Goal: Communication & Community: Connect with others

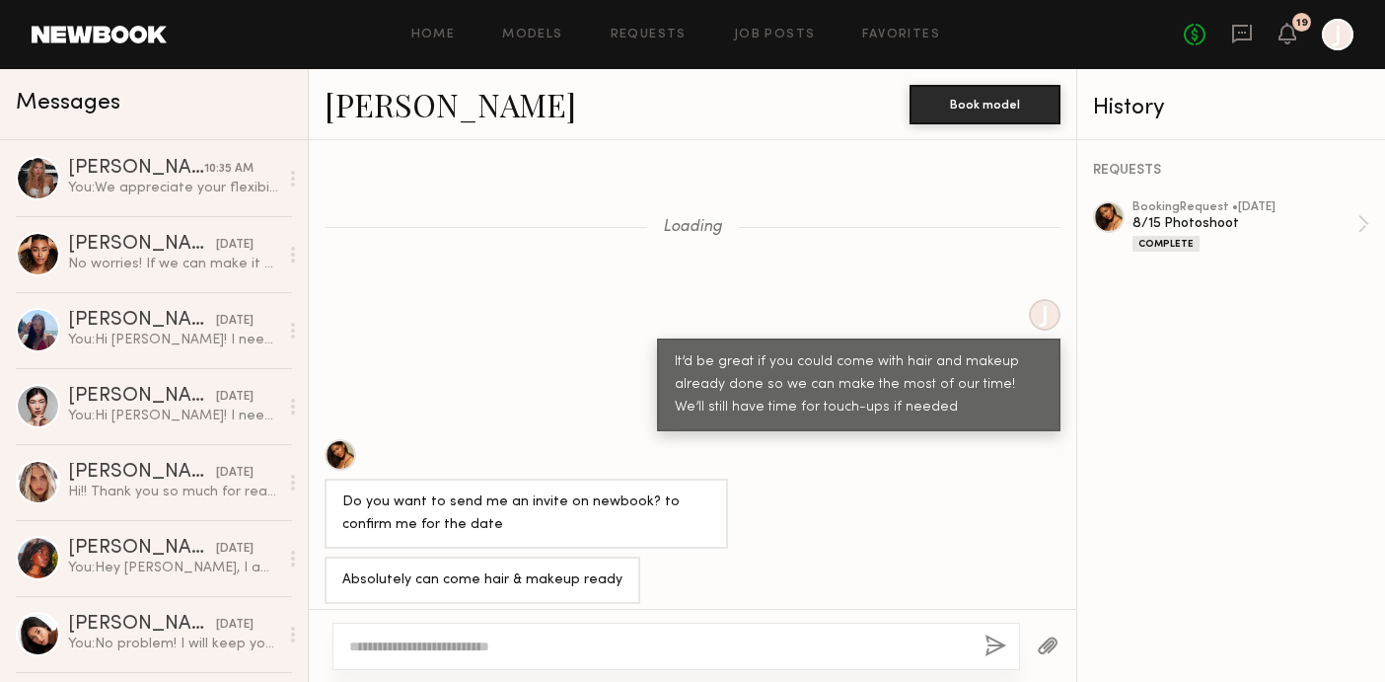
scroll to position [889, 0]
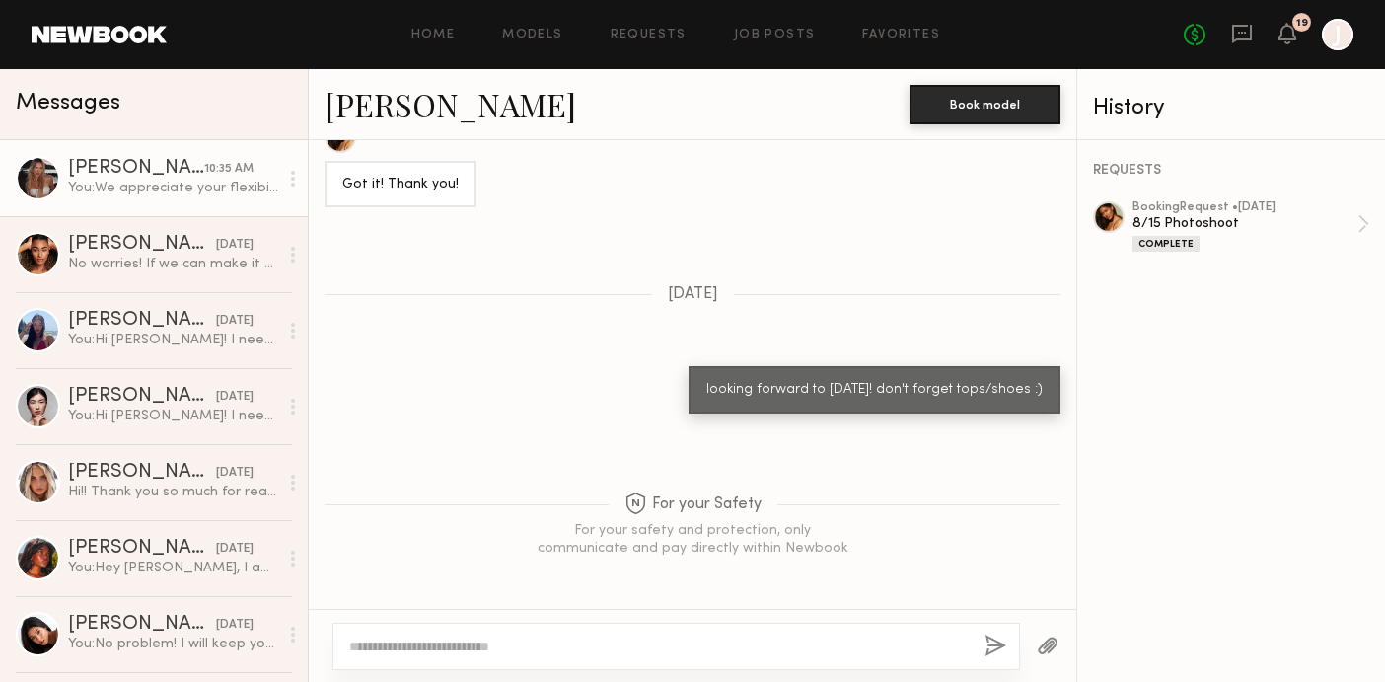
click at [147, 188] on div "You: We appreciate your flexibility! Just want to confirm is your waist size fo…" at bounding box center [173, 188] width 210 height 19
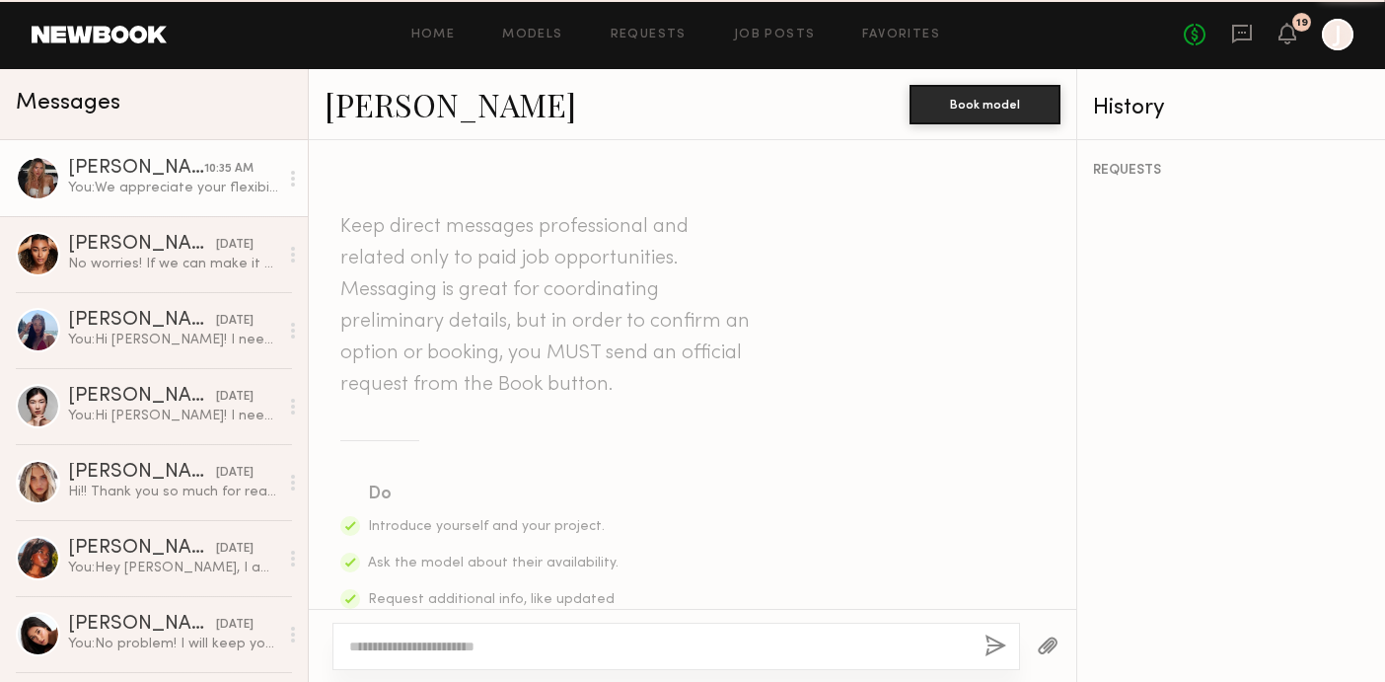
scroll to position [2101, 0]
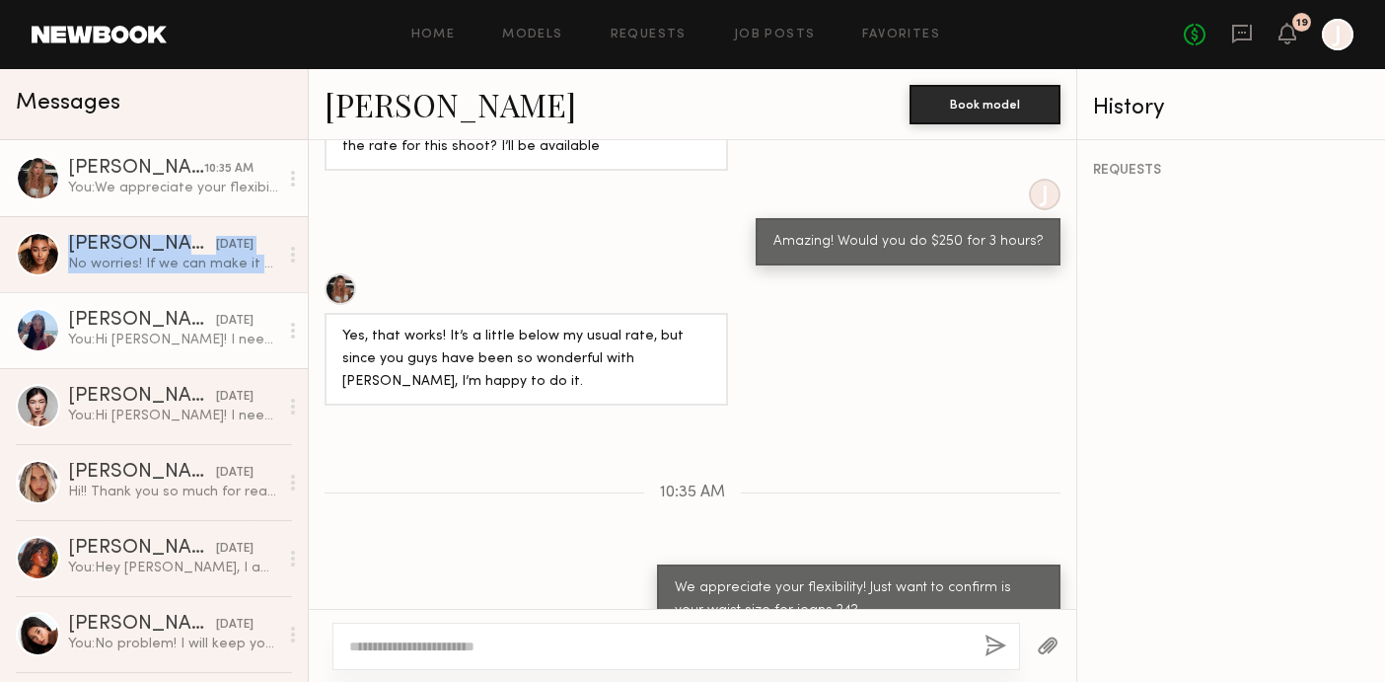
click at [175, 327] on div "Soriya C." at bounding box center [142, 321] width 148 height 20
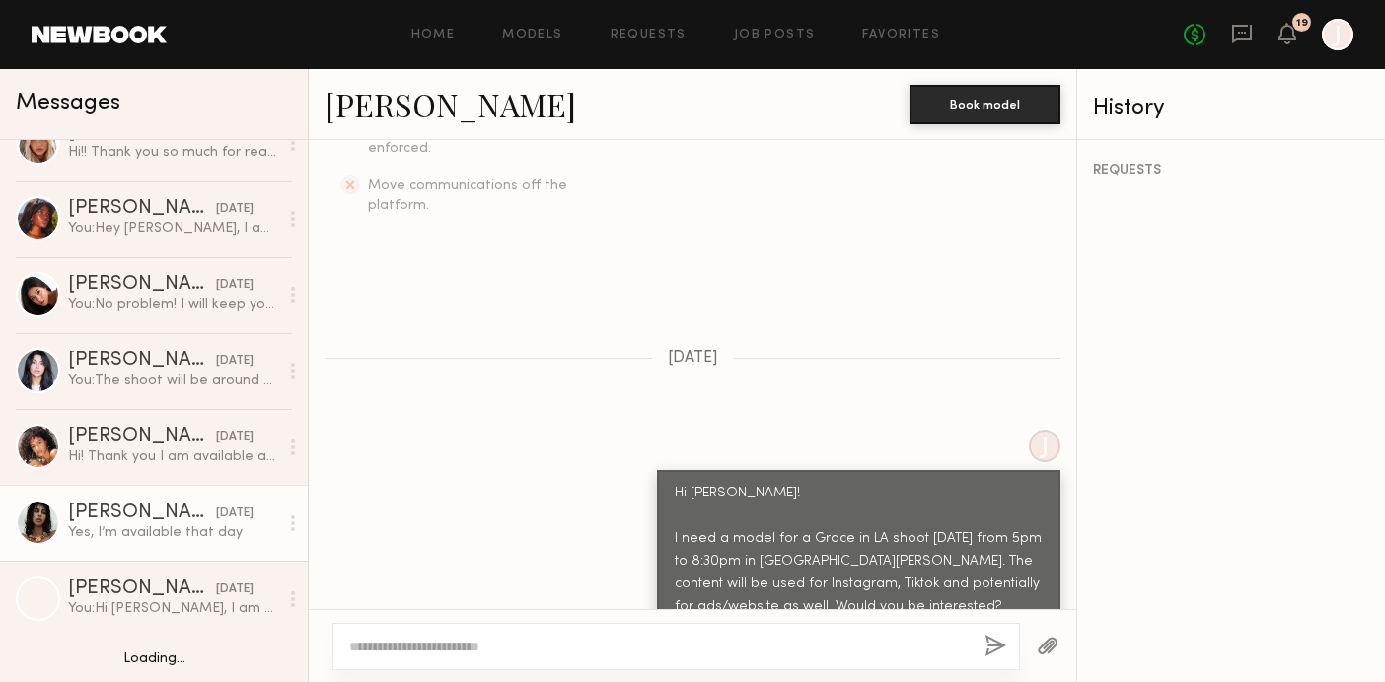
scroll to position [382, 0]
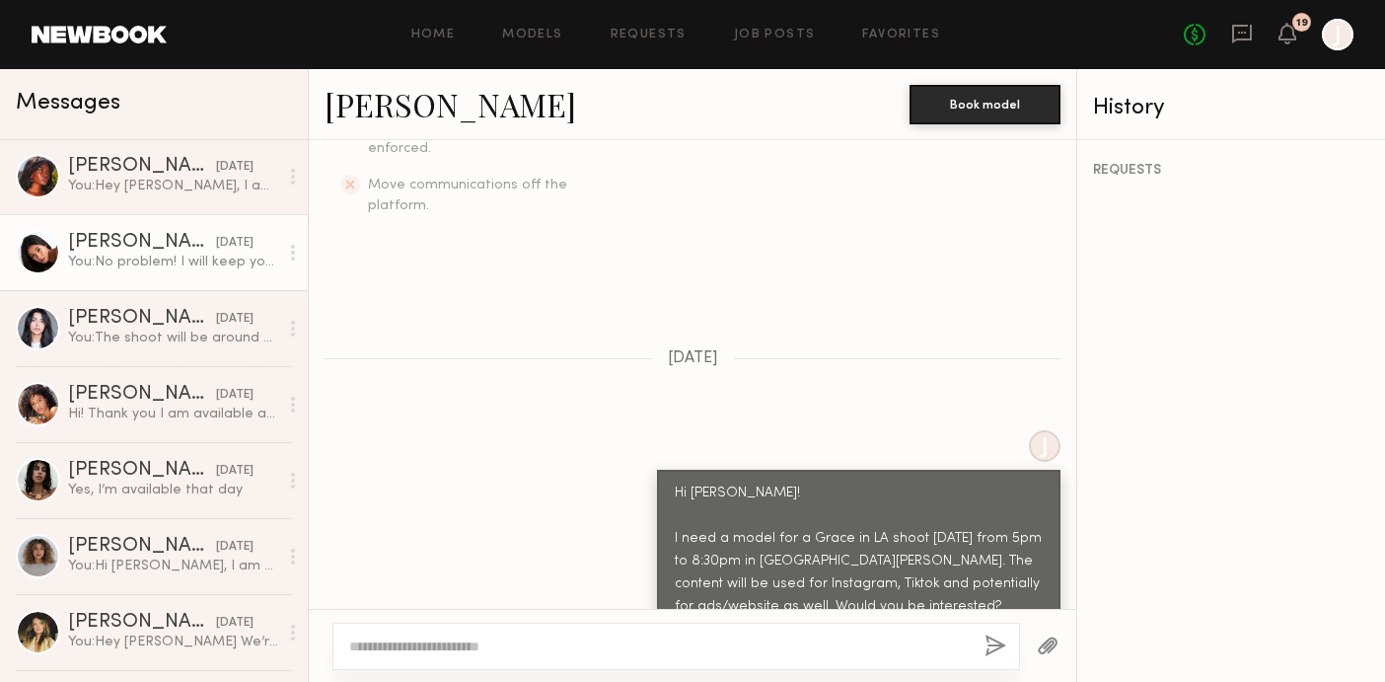
click at [158, 249] on div "Giti T." at bounding box center [142, 243] width 148 height 20
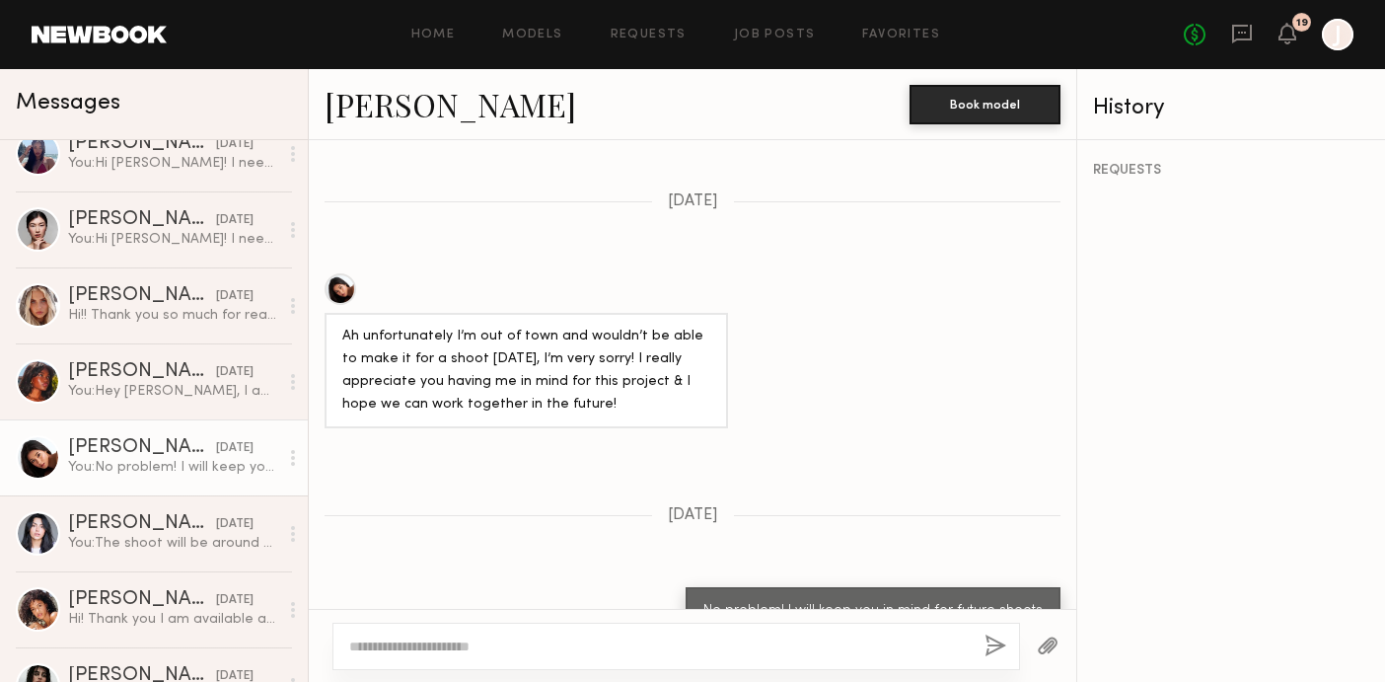
scroll to position [142, 0]
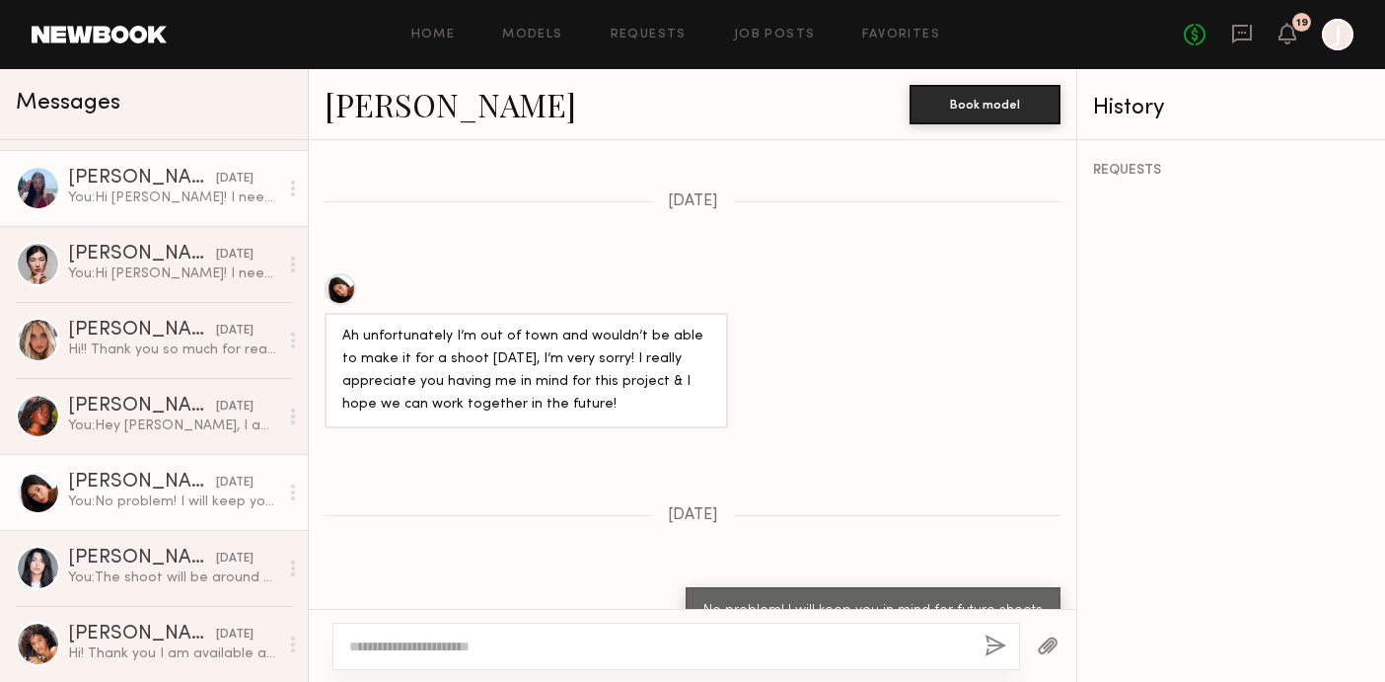
click at [152, 222] on link "Soriya C. 09/12/2025 You: Hi Soriya! I need a model for a Grace in LA shoot nex…" at bounding box center [154, 188] width 308 height 76
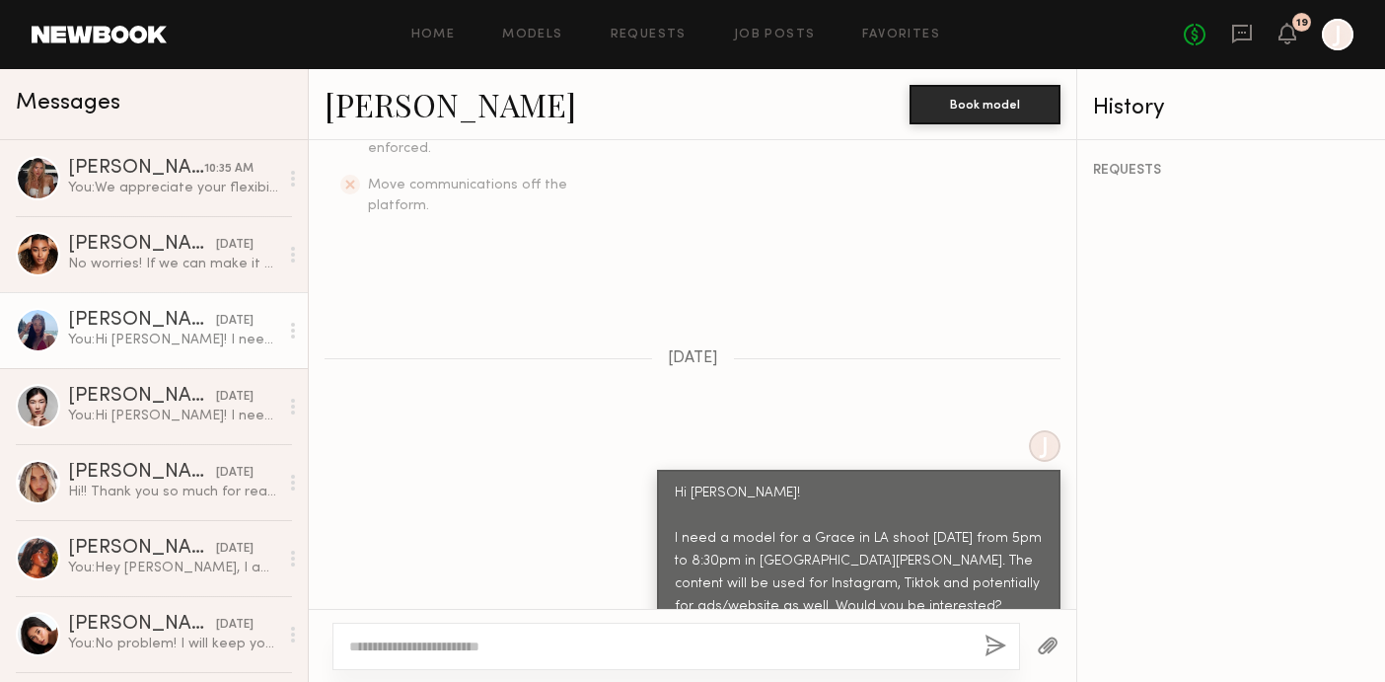
click at [152, 222] on link "Desree H. 09/12/2025 No worries! If we can make it $325 that will work. If not …" at bounding box center [154, 254] width 308 height 76
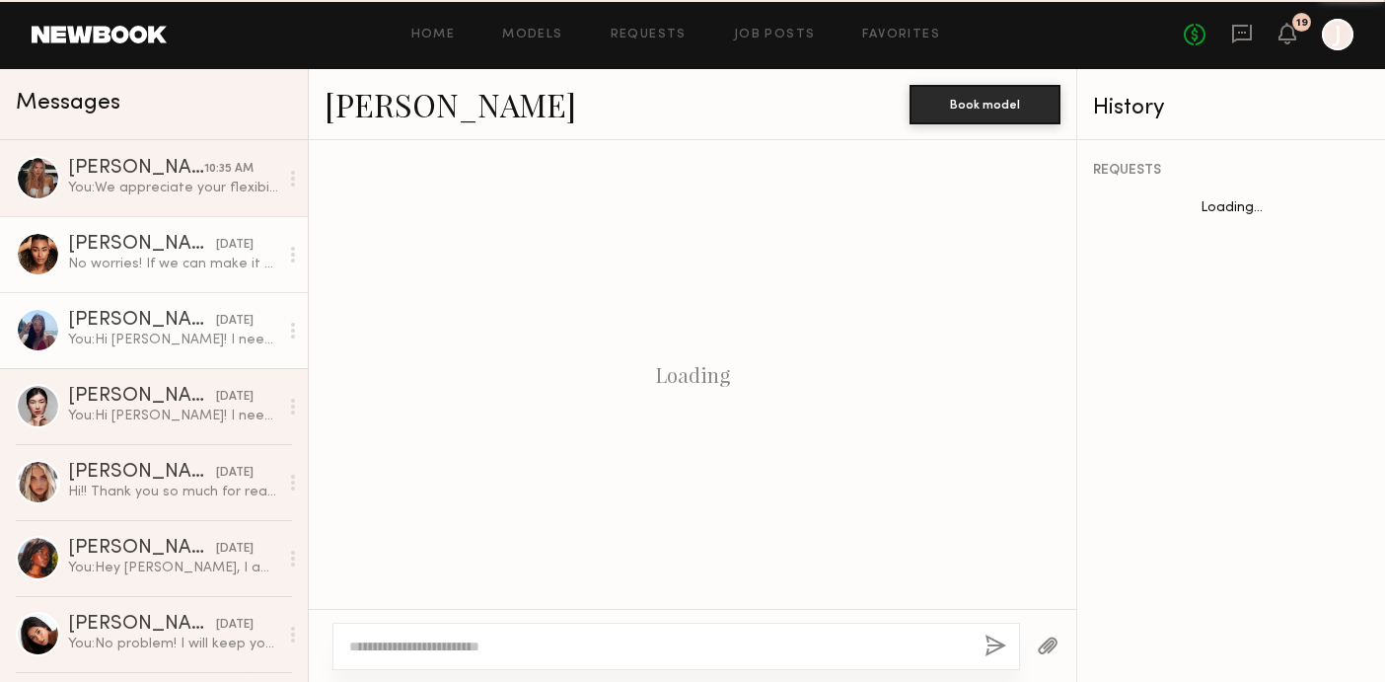
scroll to position [1717, 0]
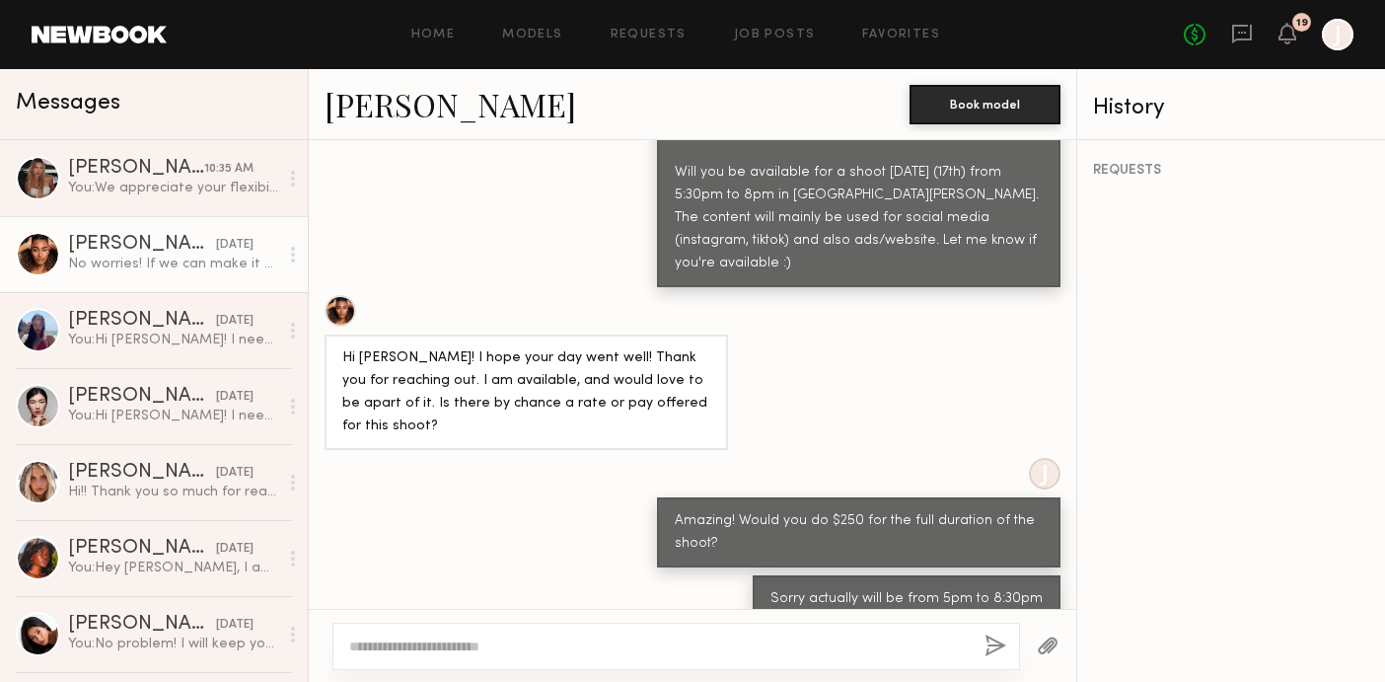
click at [149, 251] on div "Desree H." at bounding box center [142, 245] width 148 height 20
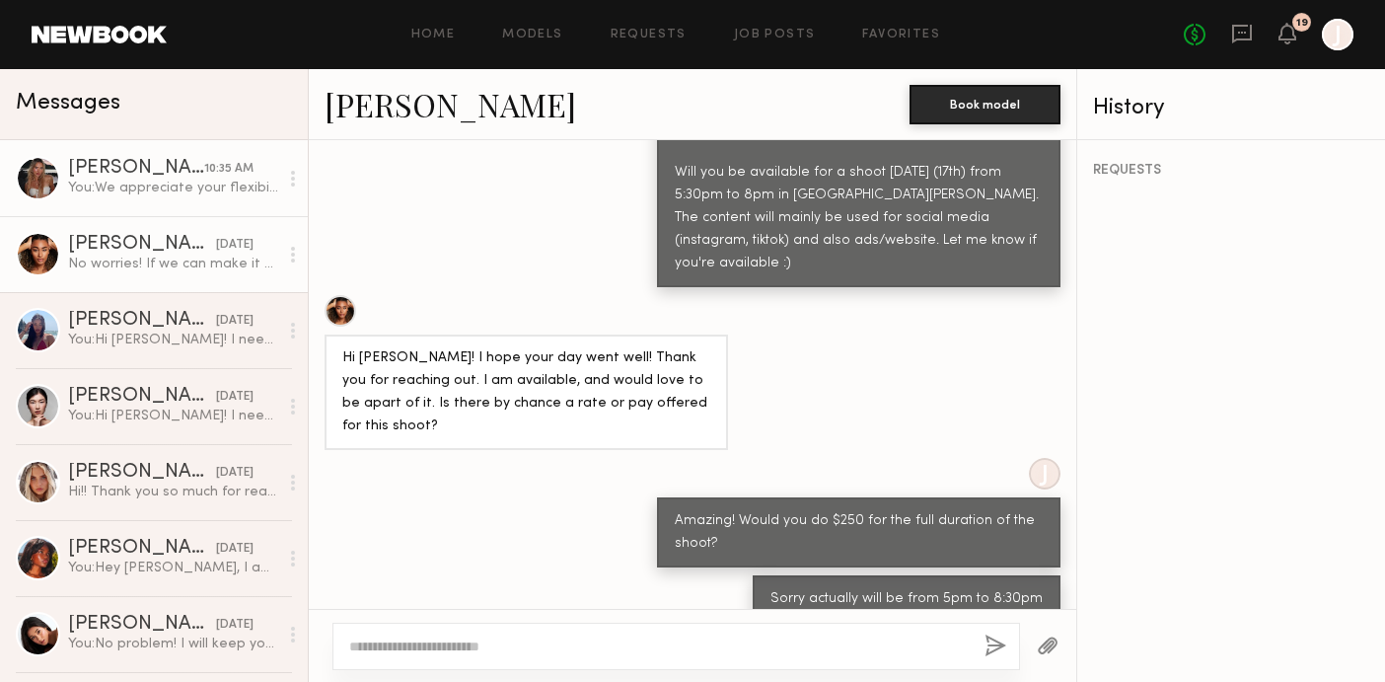
click at [144, 169] on div "Beata J." at bounding box center [136, 169] width 136 height 20
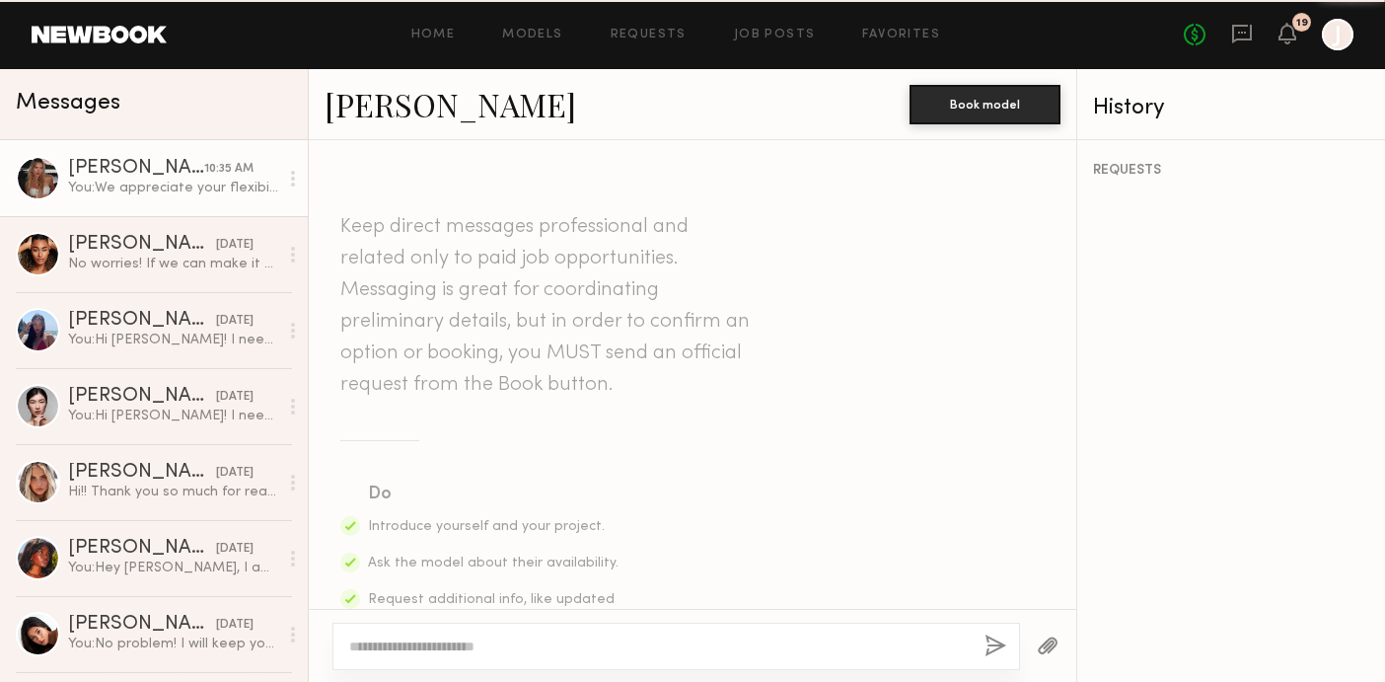
scroll to position [2101, 0]
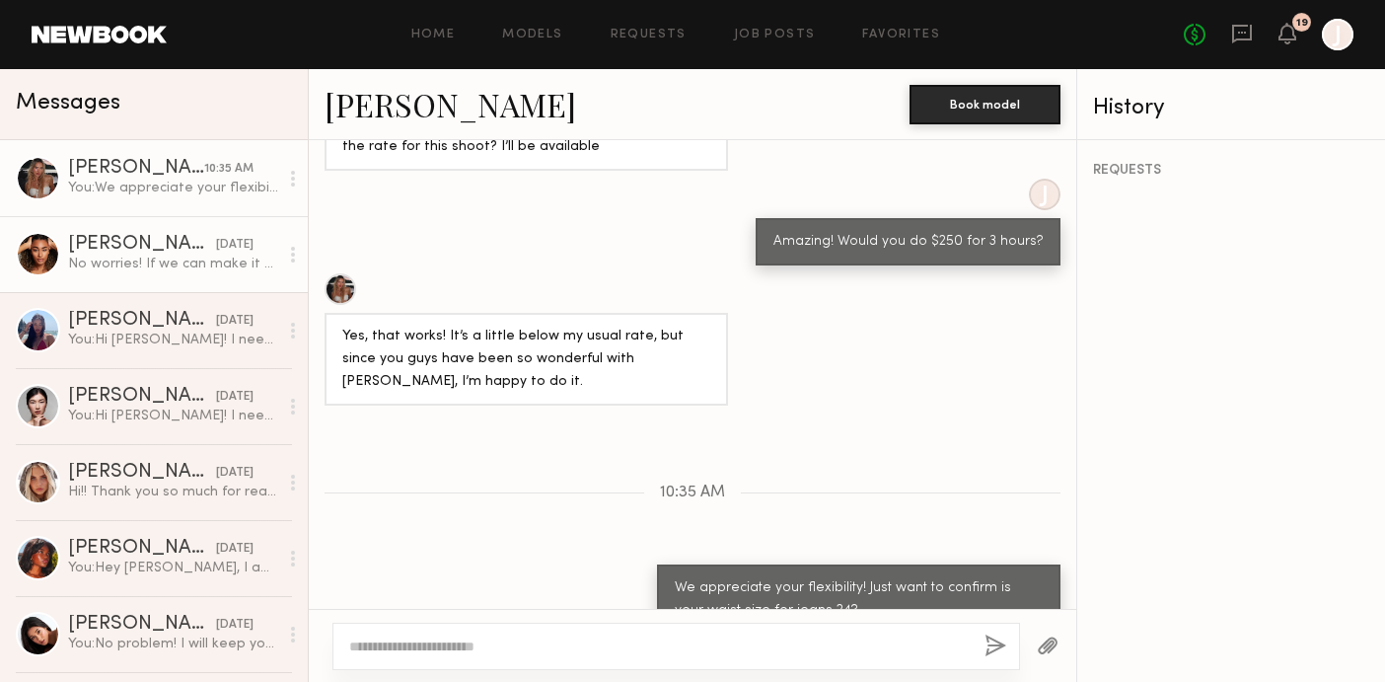
click at [164, 273] on link "Desree H. 09/12/2025 No worries! If we can make it $325 that will work. If not …" at bounding box center [154, 254] width 308 height 76
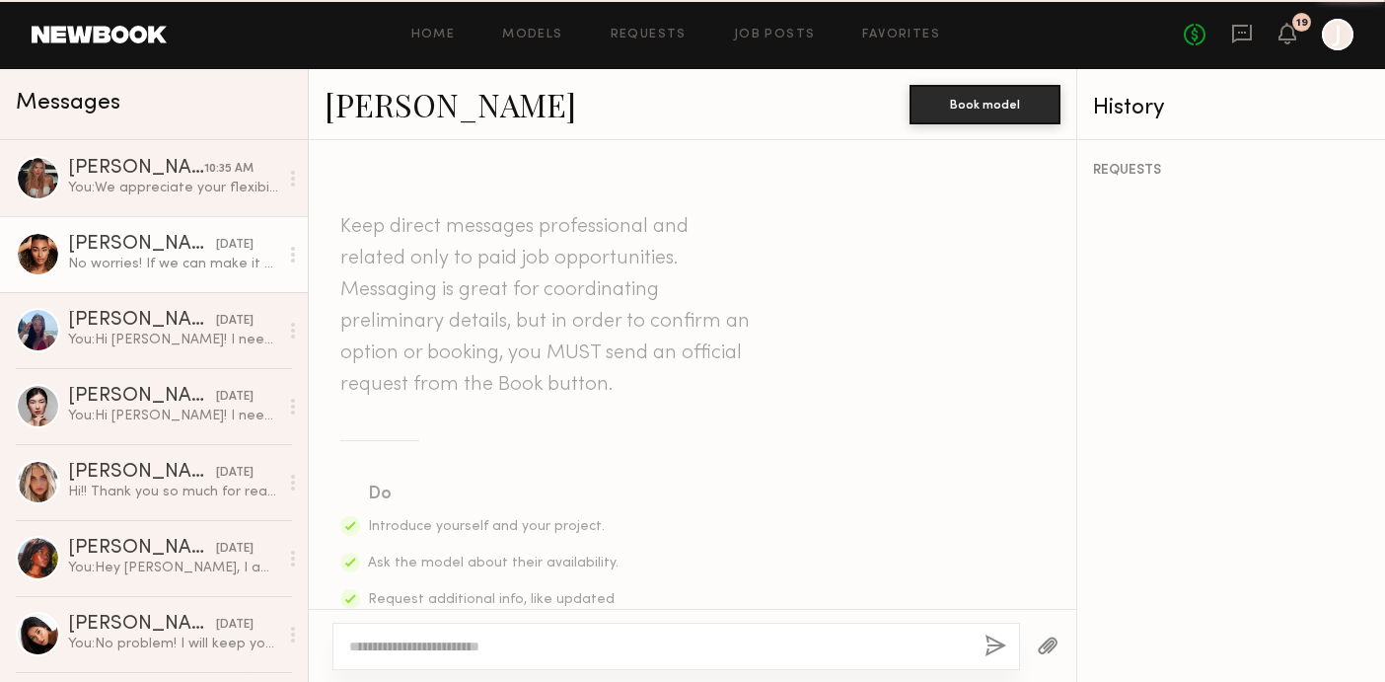
scroll to position [1717, 0]
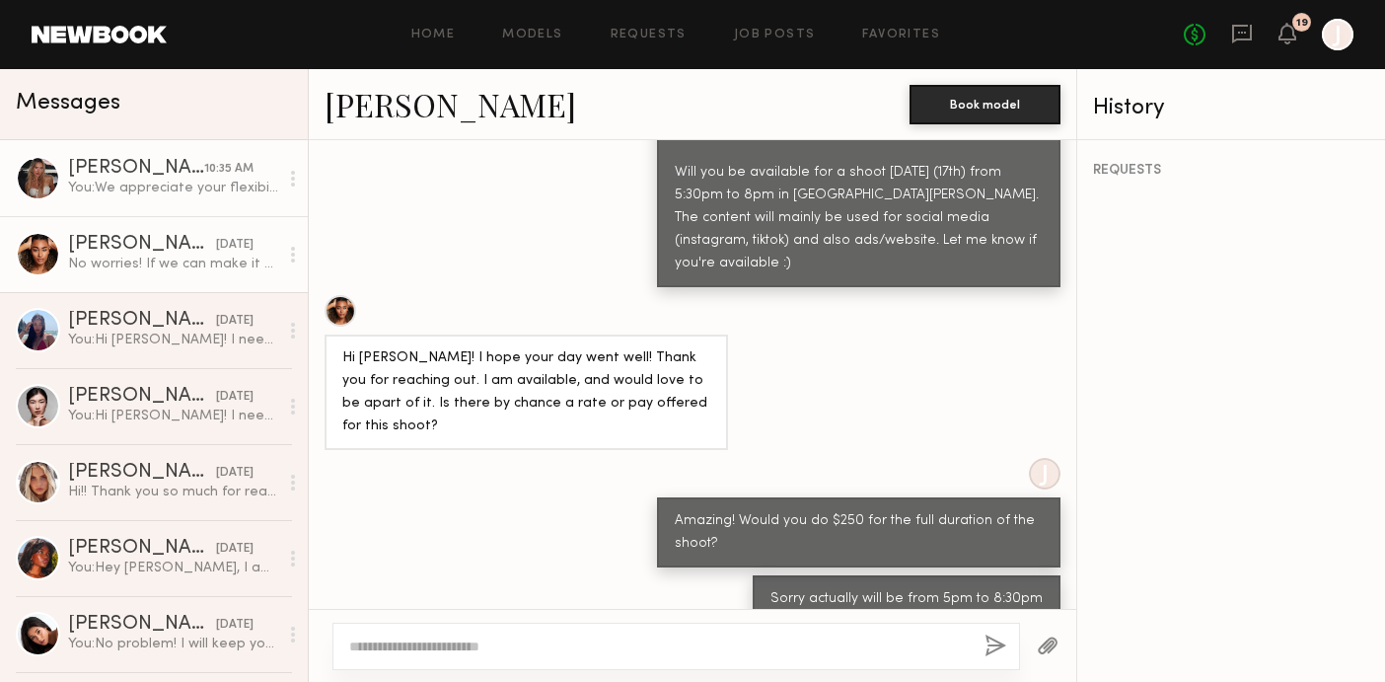
click at [126, 186] on div "You: We appreciate your flexibility! Just want to confirm is your waist size fo…" at bounding box center [173, 188] width 210 height 19
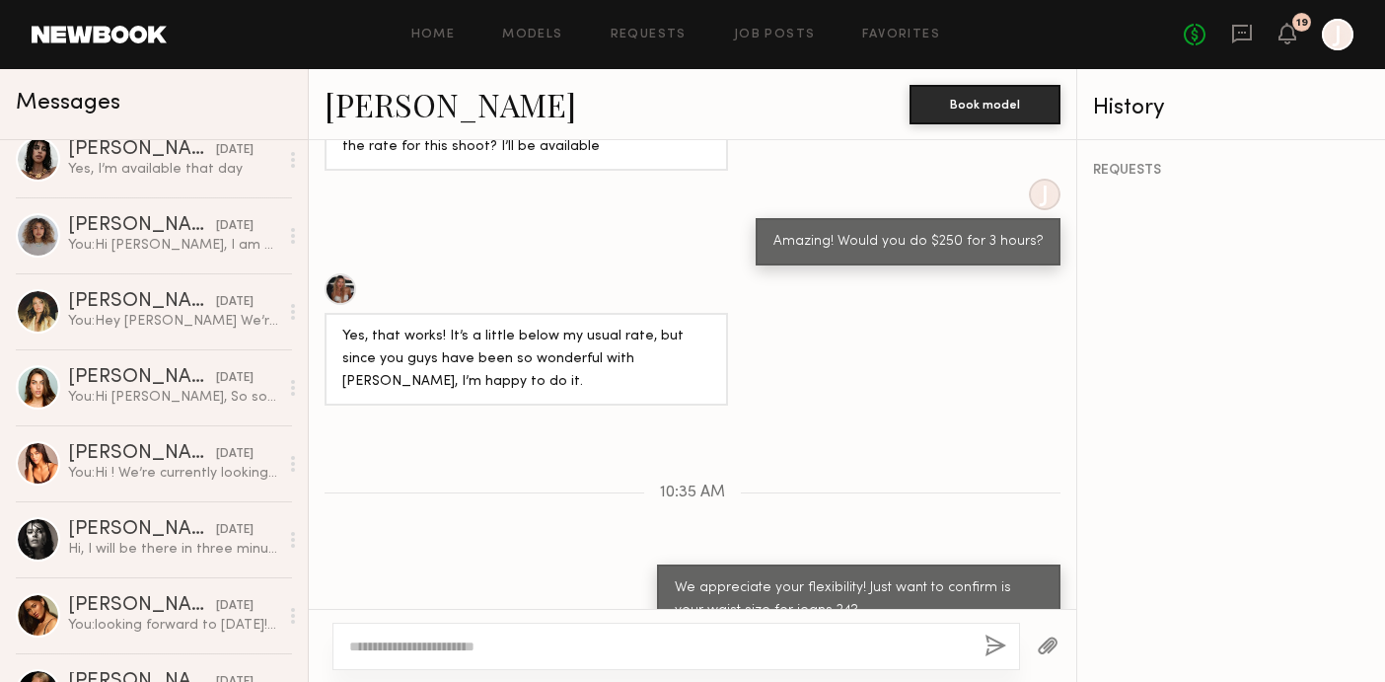
scroll to position [704, 0]
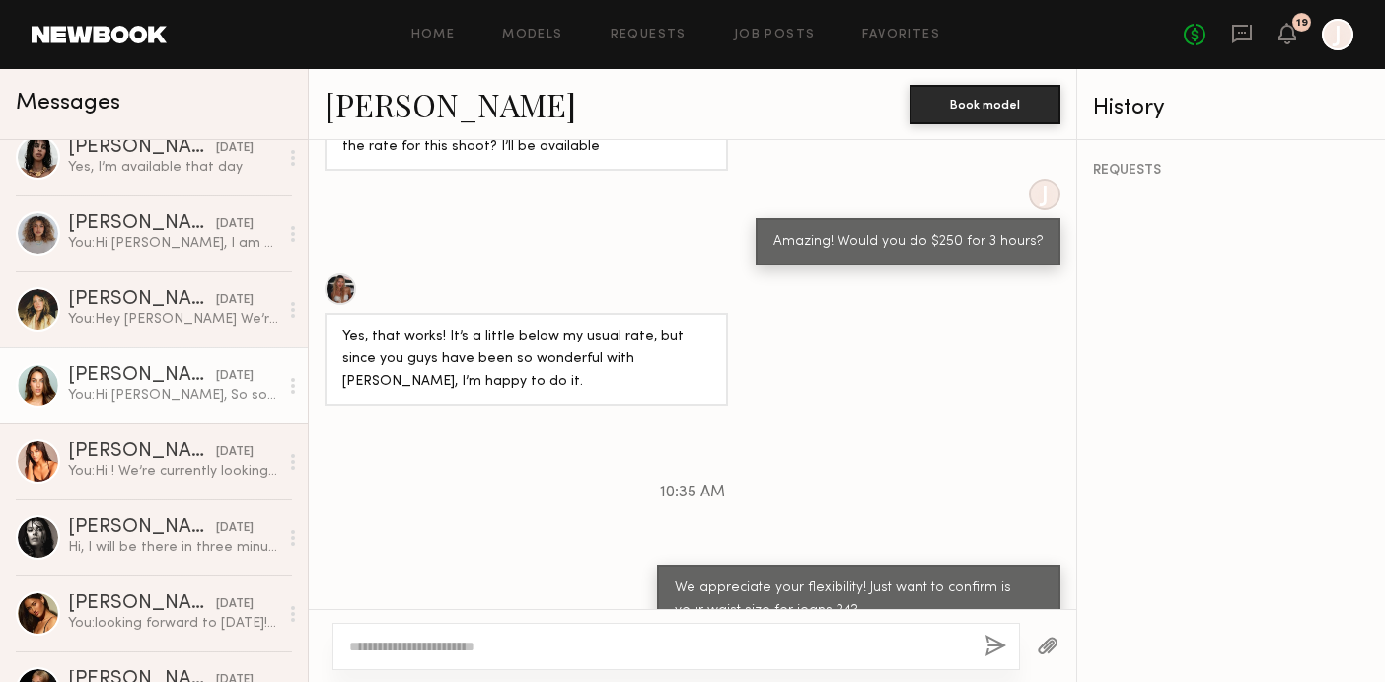
click at [117, 384] on div "Shelby M." at bounding box center [142, 376] width 148 height 20
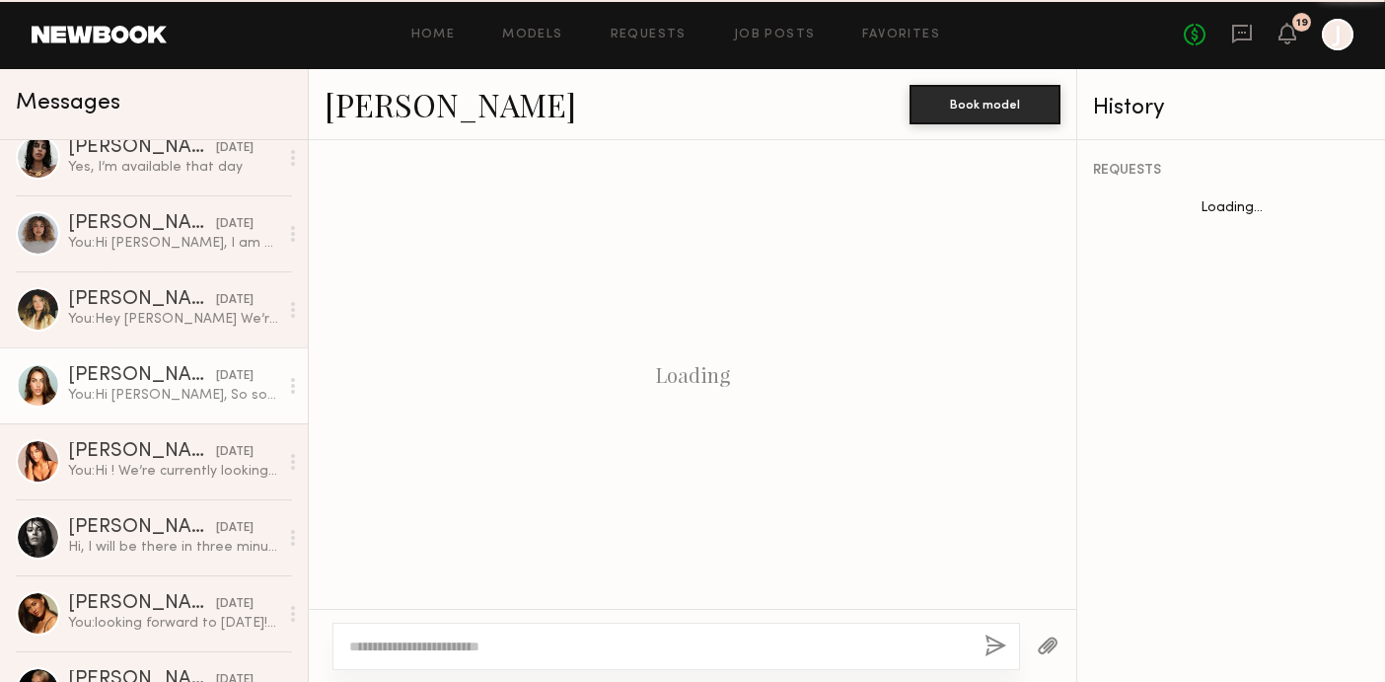
scroll to position [2138, 0]
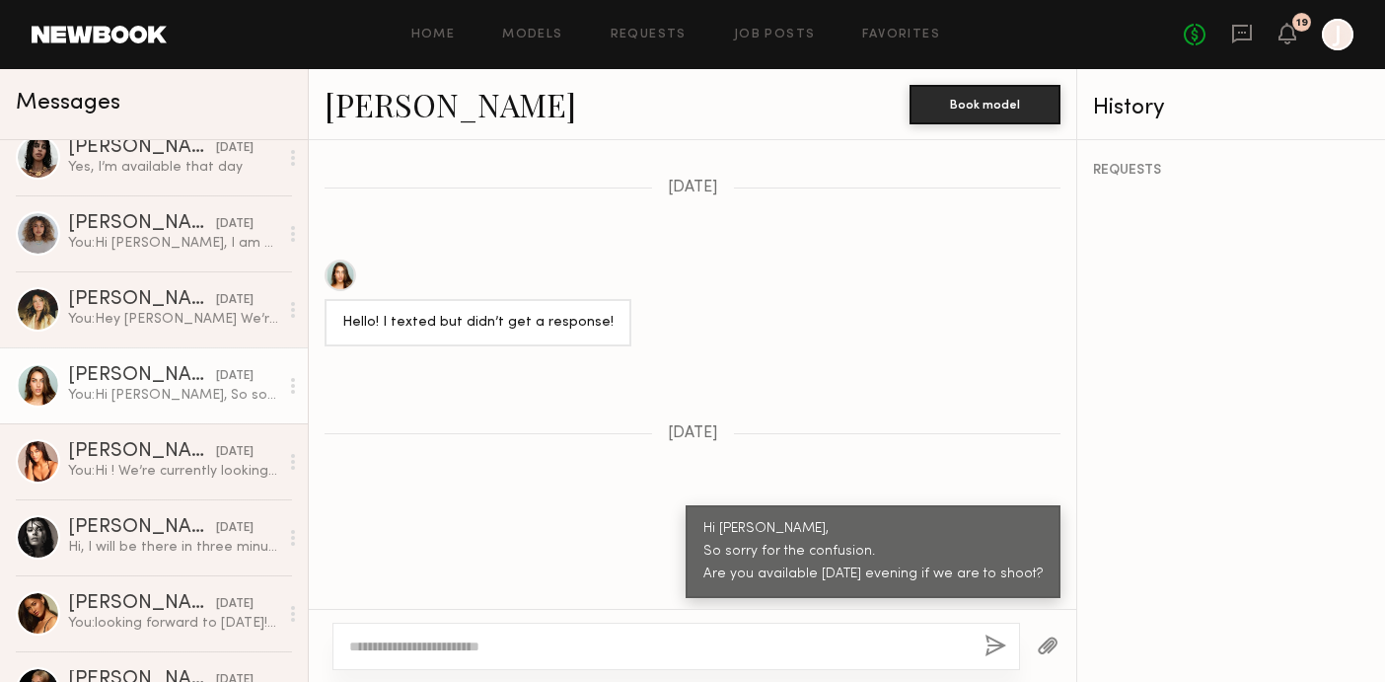
click at [373, 99] on link "Shelby M." at bounding box center [451, 104] width 252 height 42
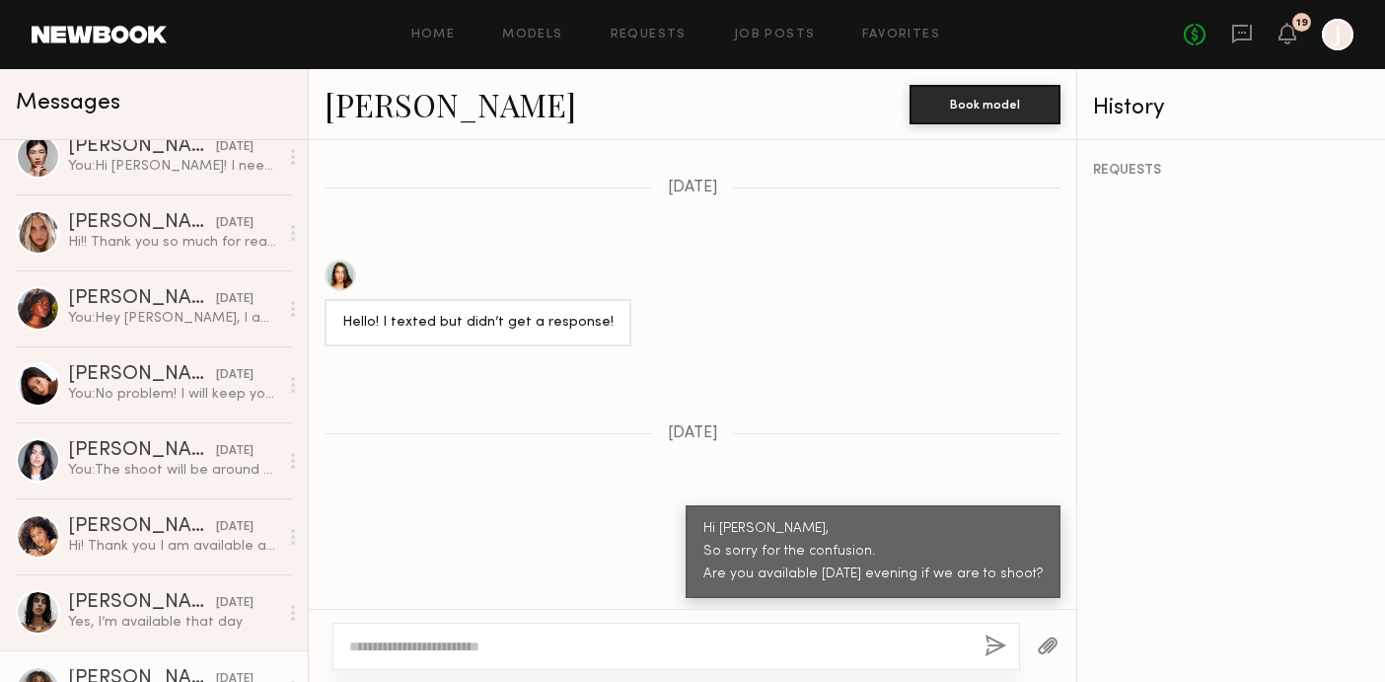
scroll to position [0, 0]
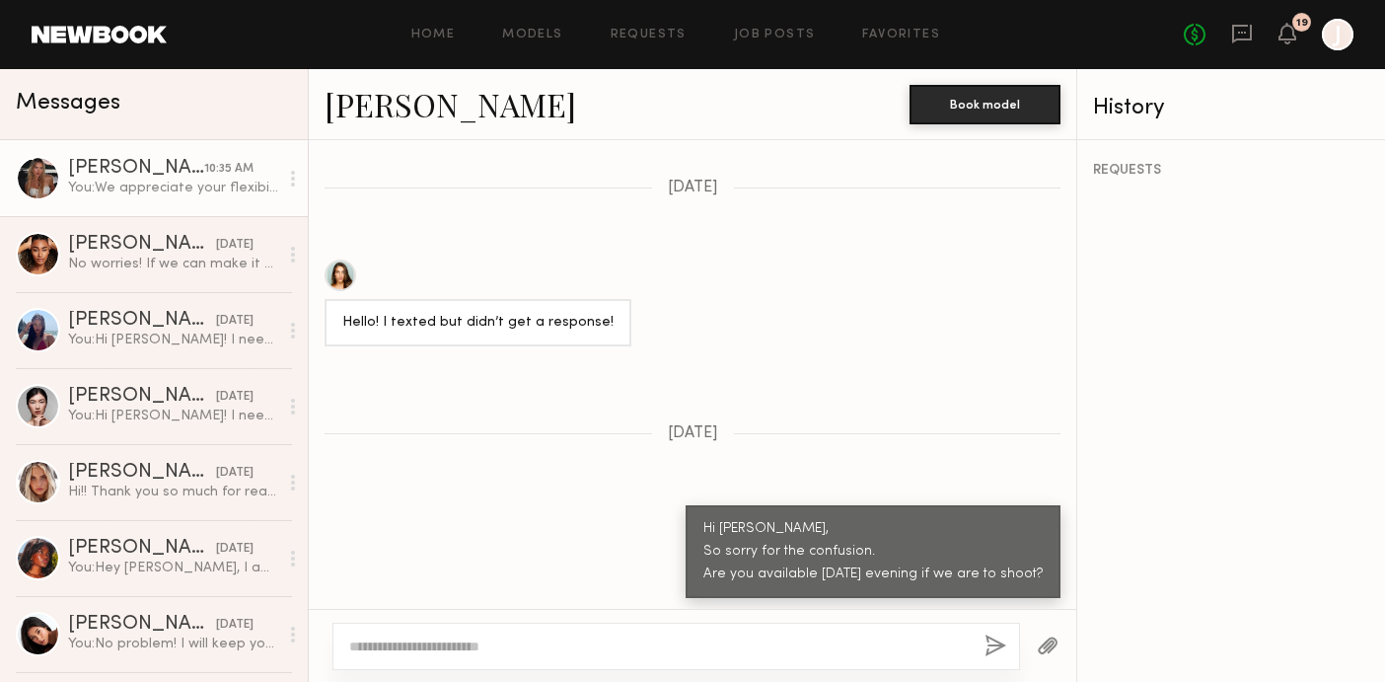
click at [107, 165] on div "Beata J." at bounding box center [136, 169] width 136 height 20
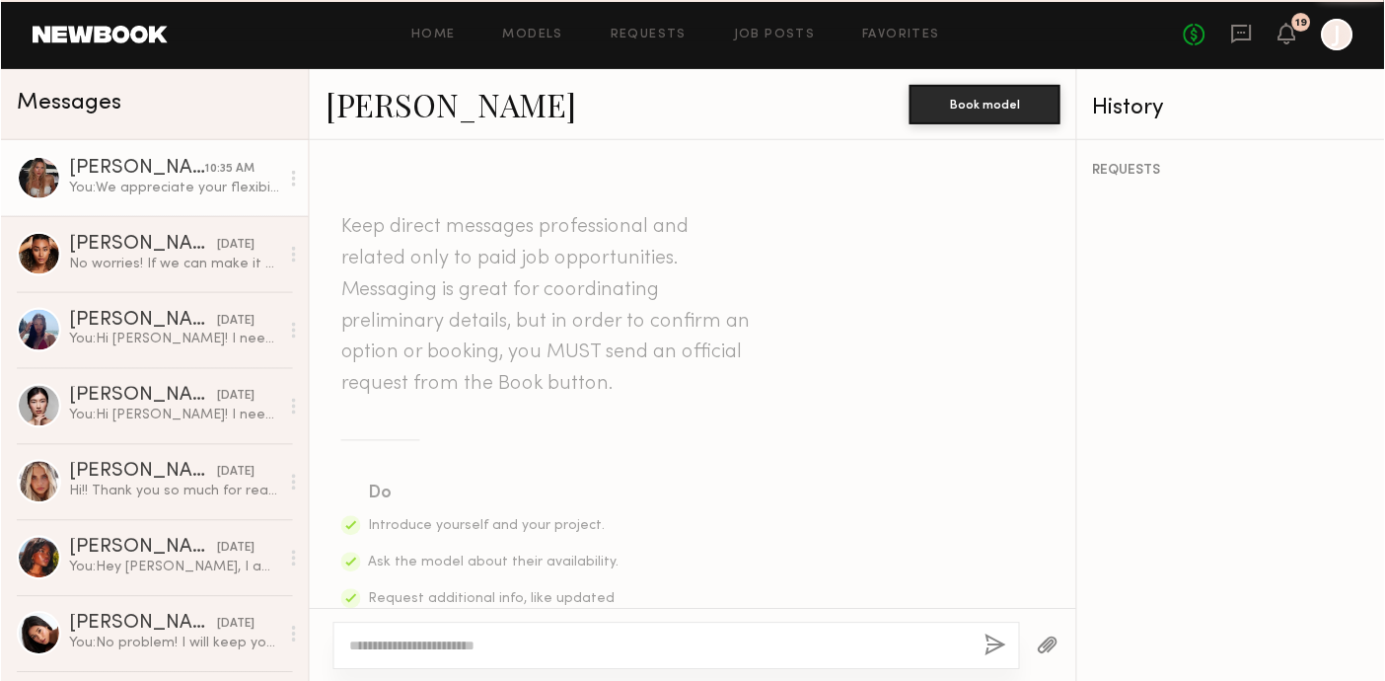
scroll to position [2101, 0]
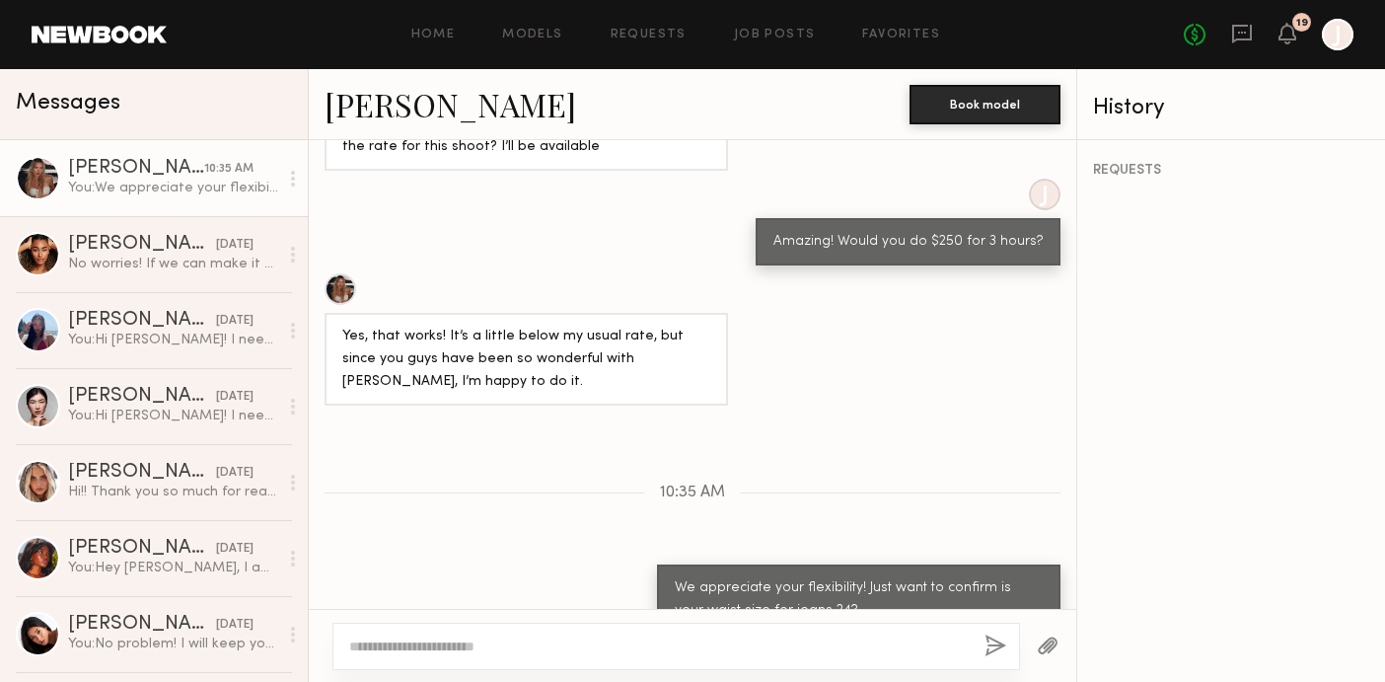
click at [387, 93] on link "Beata J." at bounding box center [451, 104] width 252 height 42
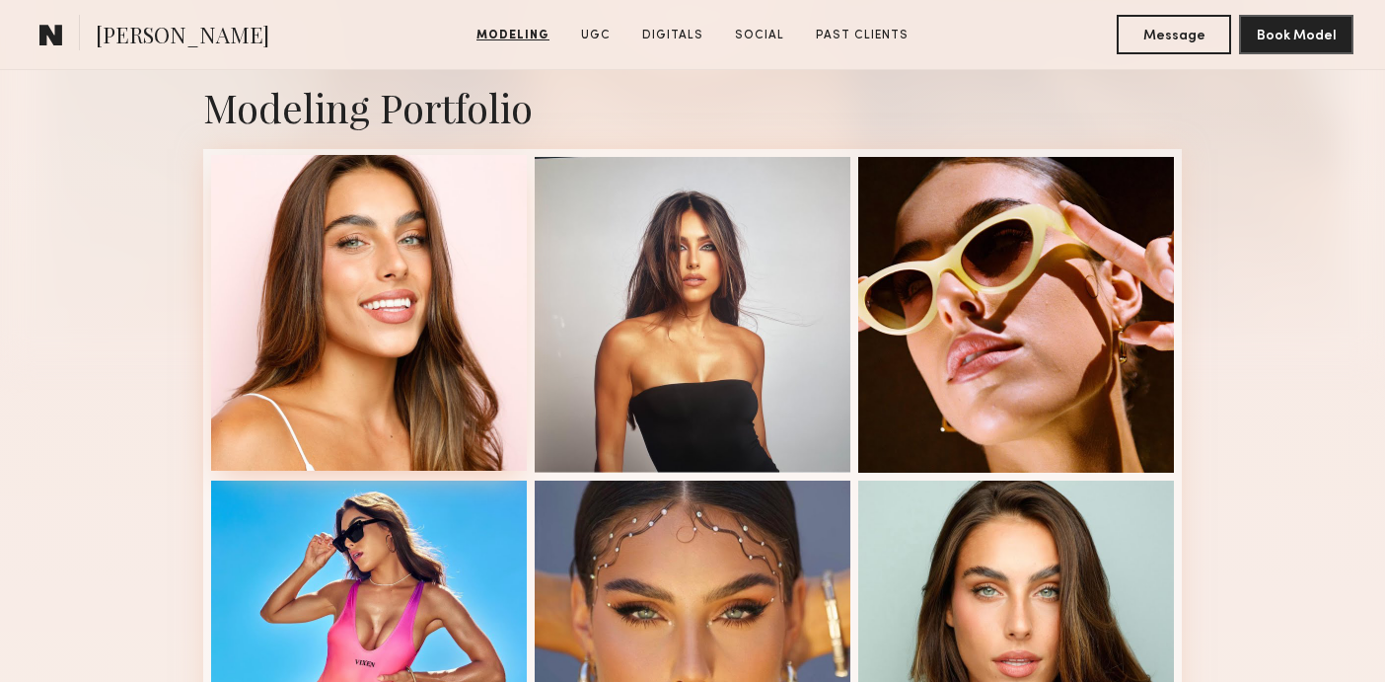
scroll to position [430, 0]
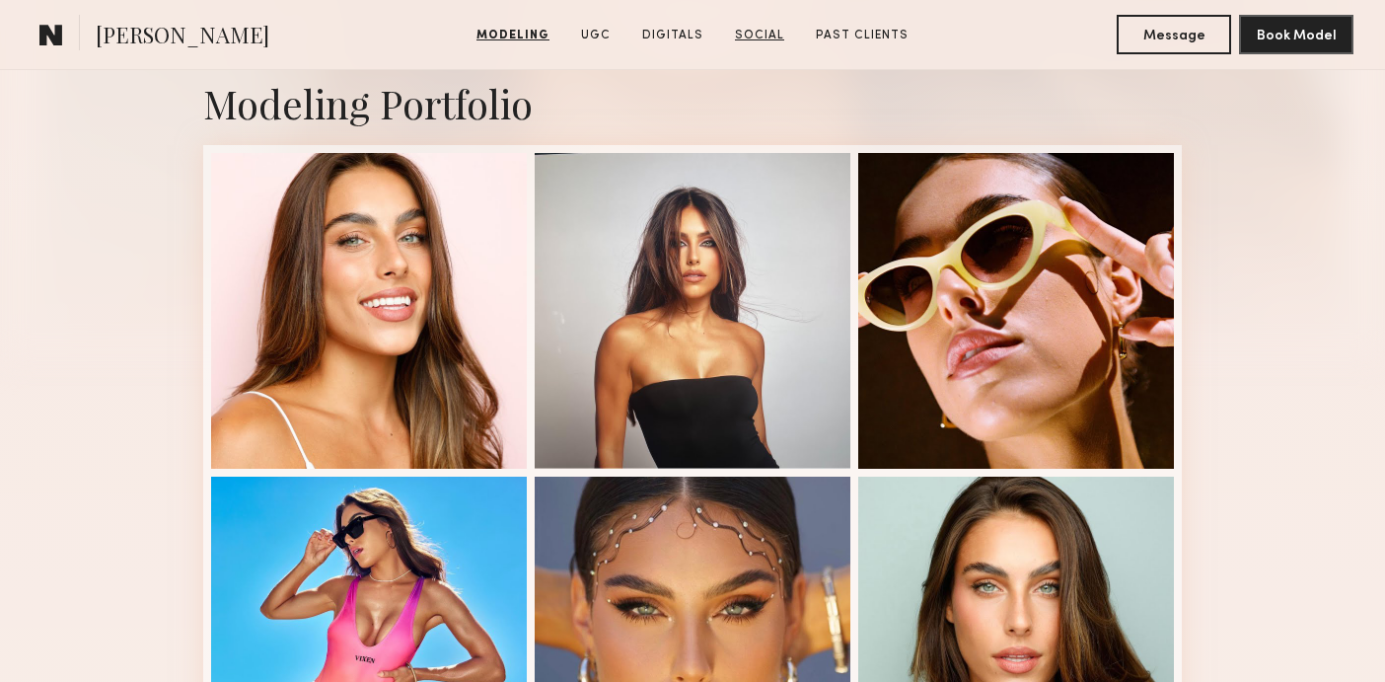
click at [771, 44] on link "Social" at bounding box center [759, 36] width 65 height 18
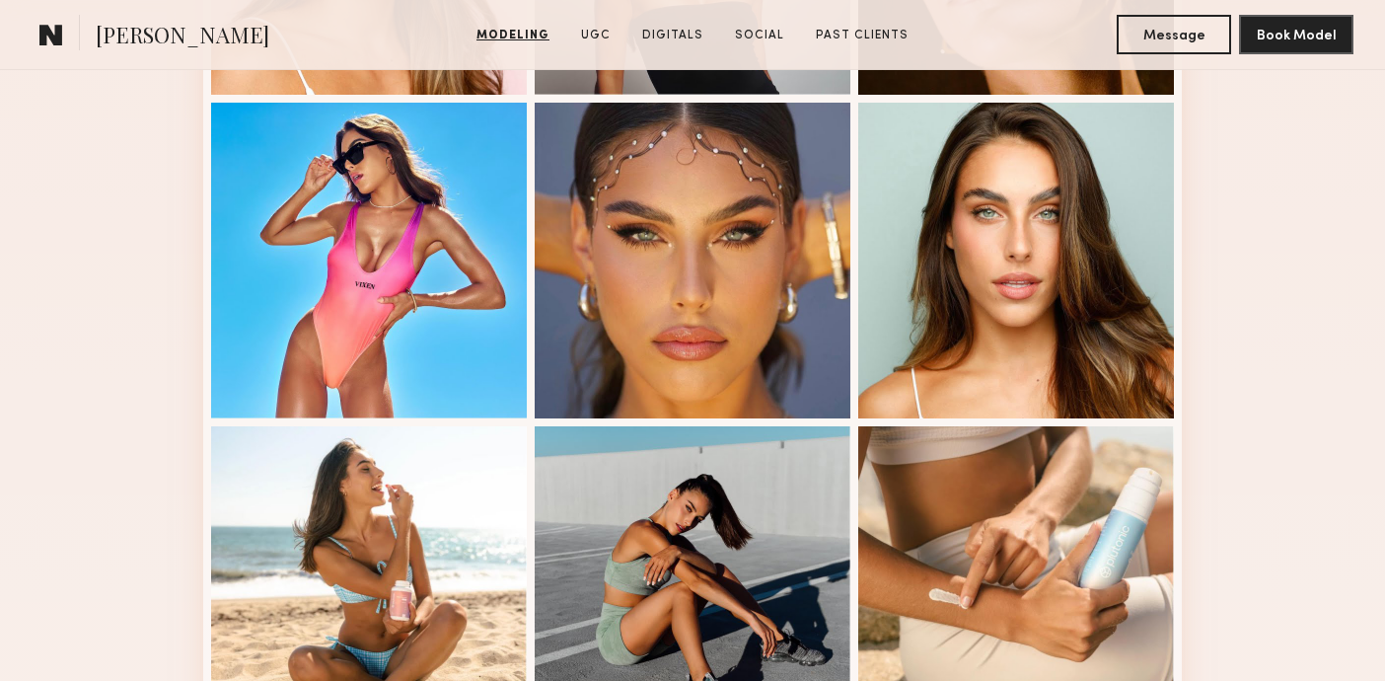
scroll to position [0, 0]
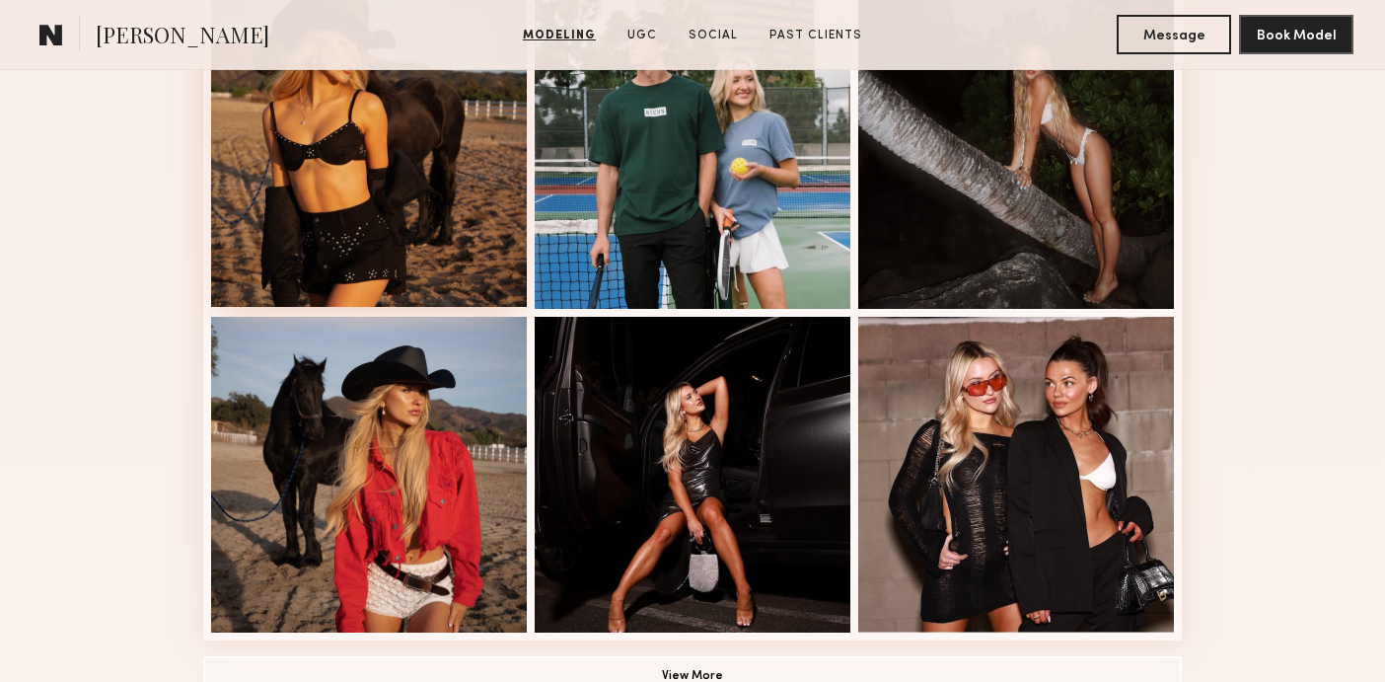
scroll to position [1285, 0]
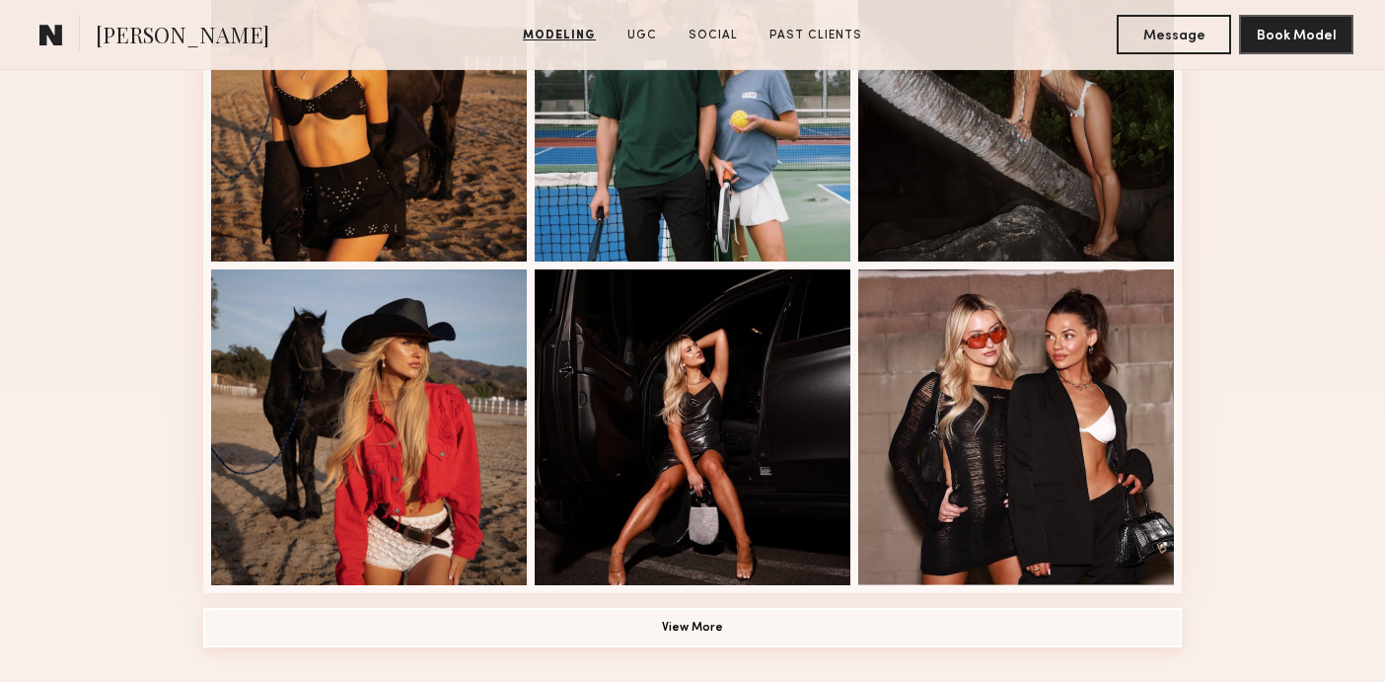
click at [669, 627] on button "View More" at bounding box center [692, 627] width 979 height 39
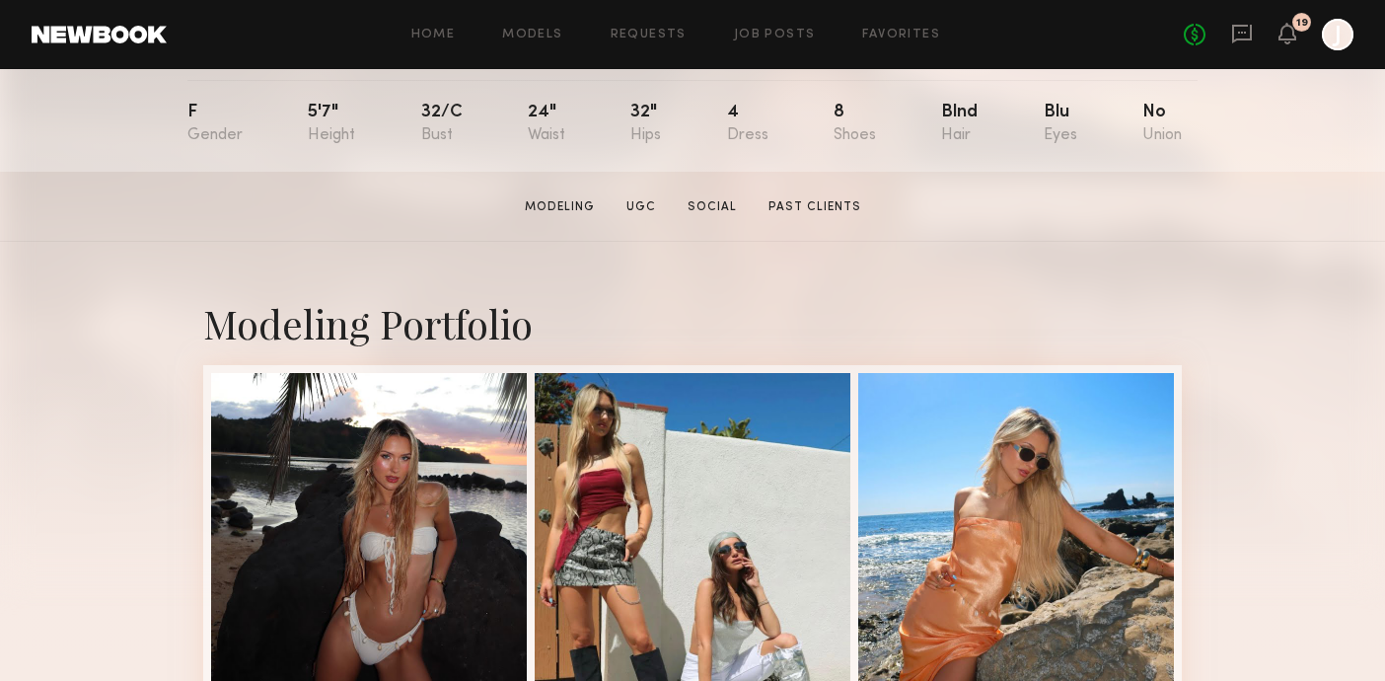
scroll to position [211, 0]
